Goal: Browse casually

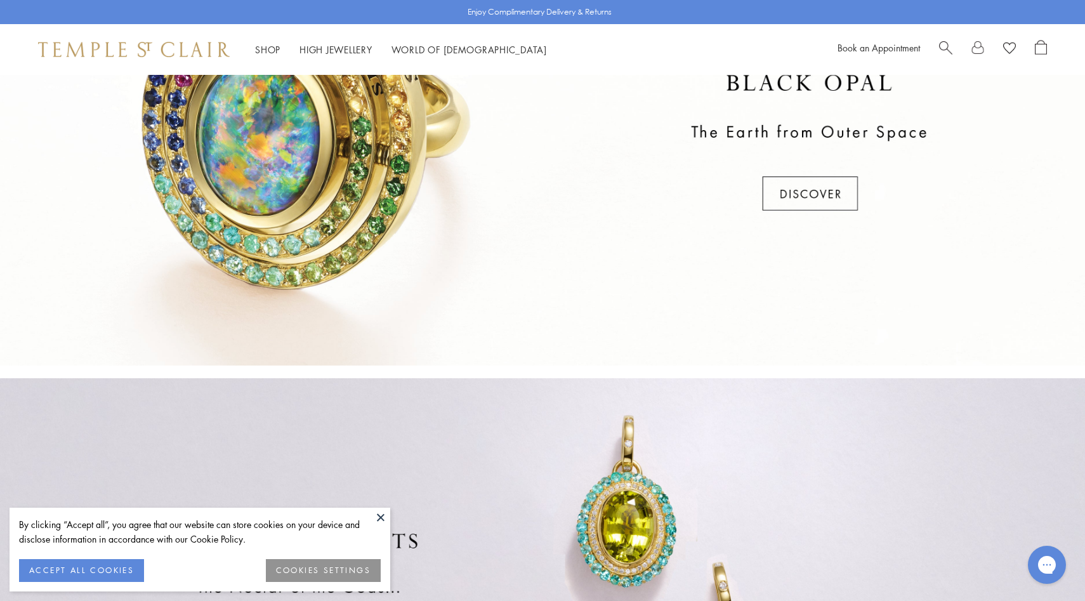
scroll to position [418, 0]
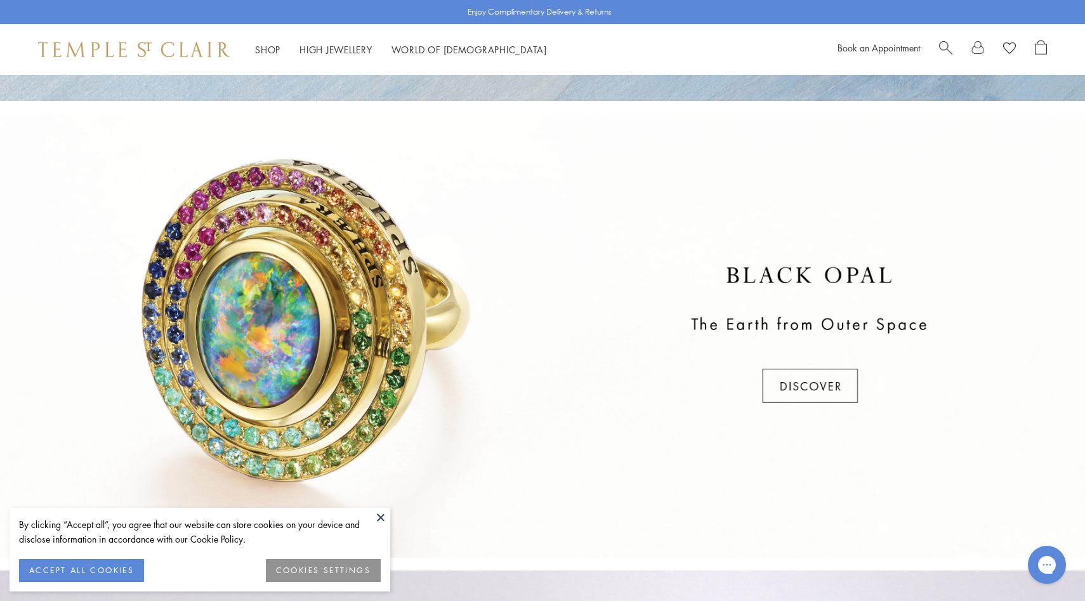
click at [368, 289] on div at bounding box center [542, 336] width 1085 height 444
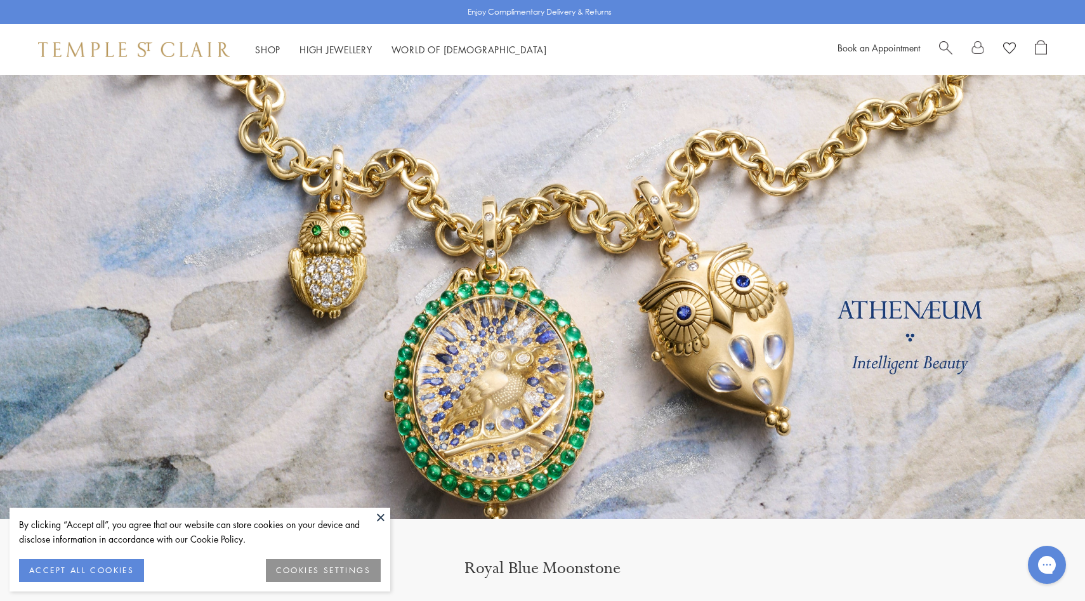
scroll to position [1666, 0]
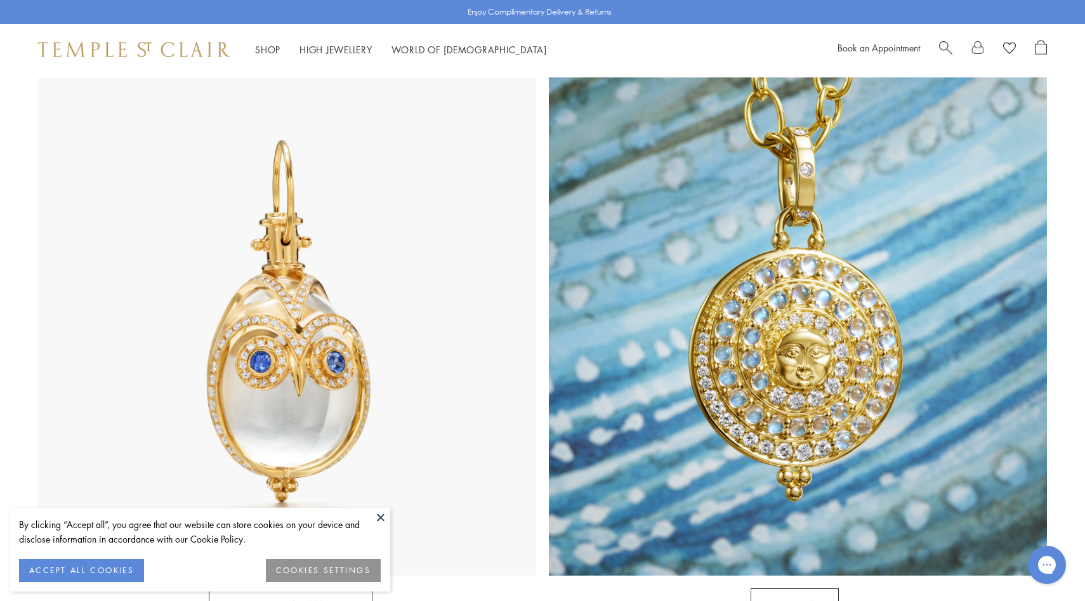
scroll to position [614, 0]
